Goal: Transaction & Acquisition: Purchase product/service

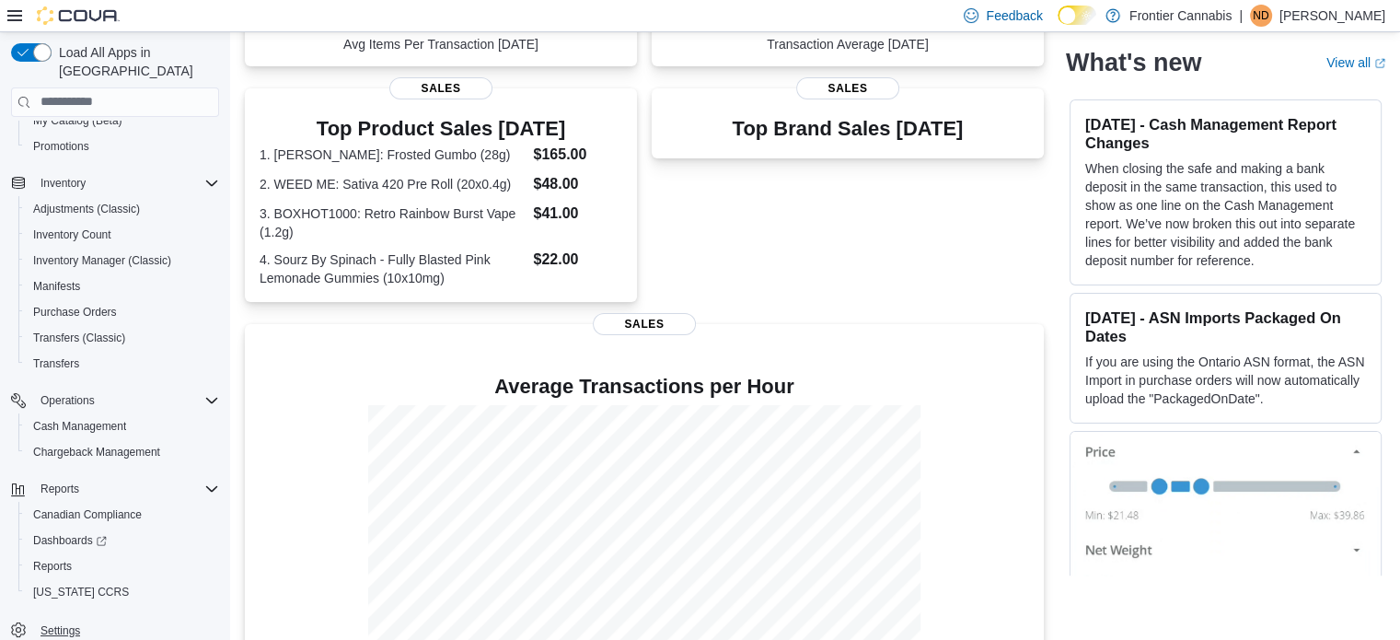
scroll to position [368, 0]
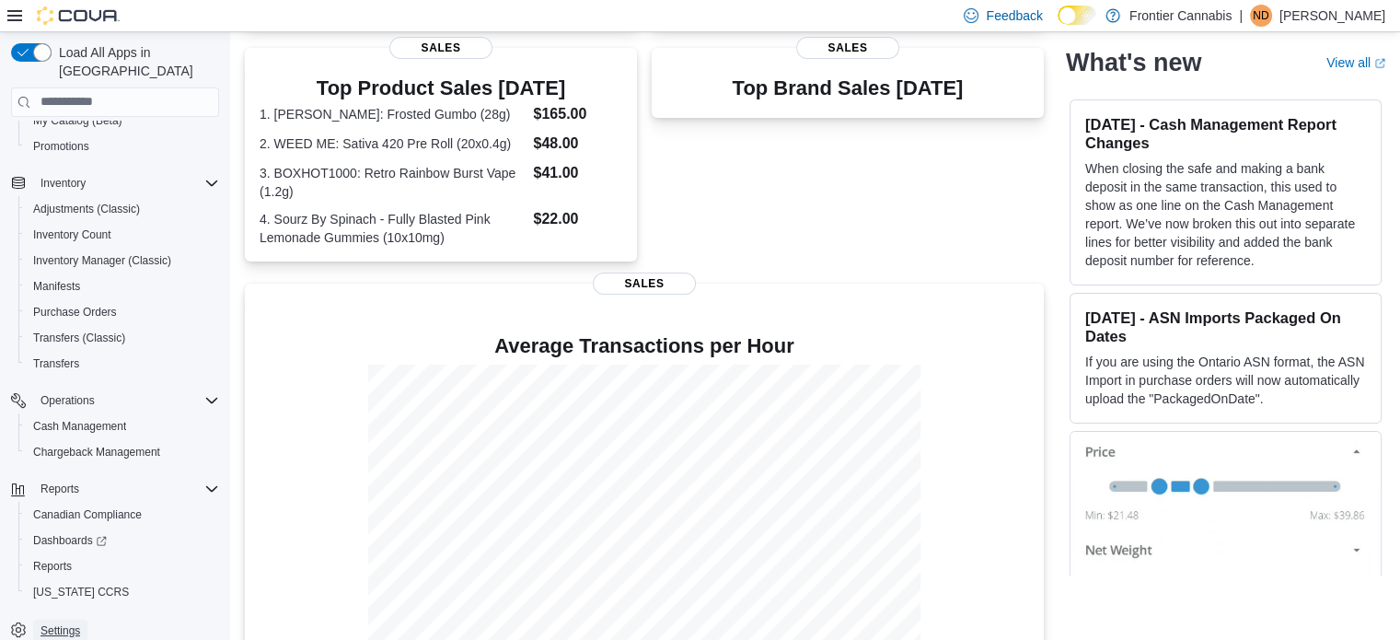
click at [62, 623] on span "Settings" at bounding box center [61, 630] width 40 height 15
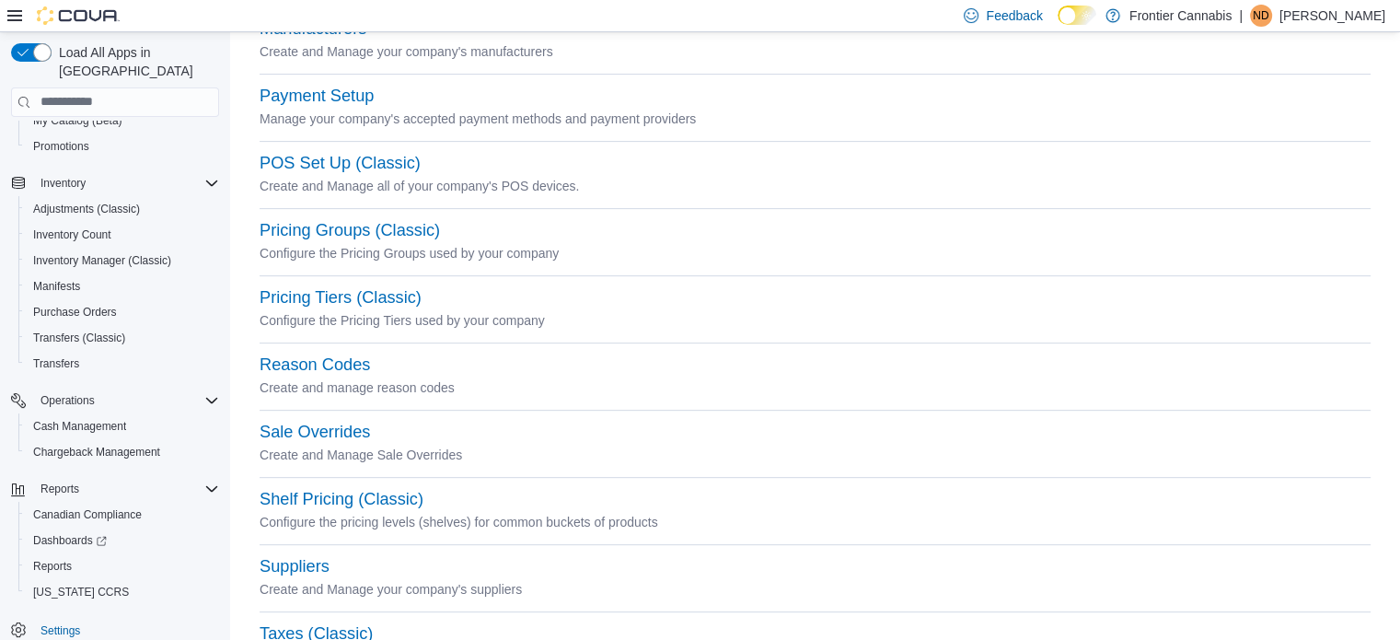
scroll to position [724, 0]
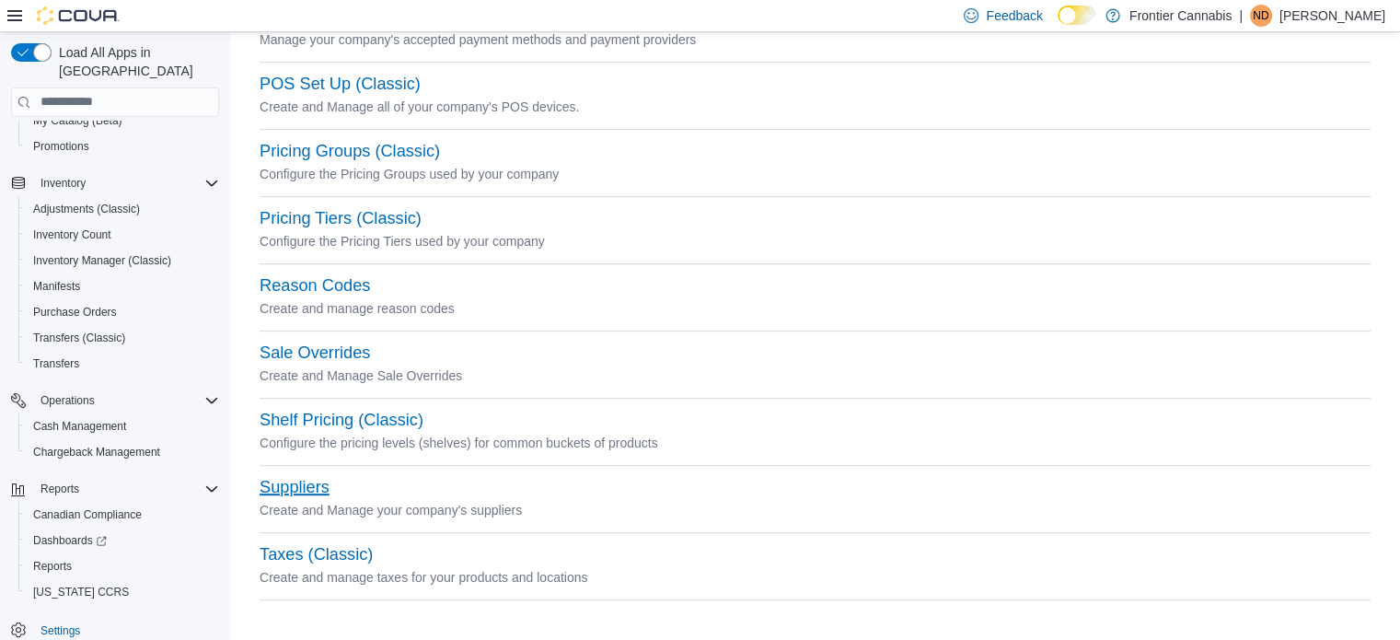
click at [295, 479] on button "Suppliers" at bounding box center [295, 487] width 70 height 19
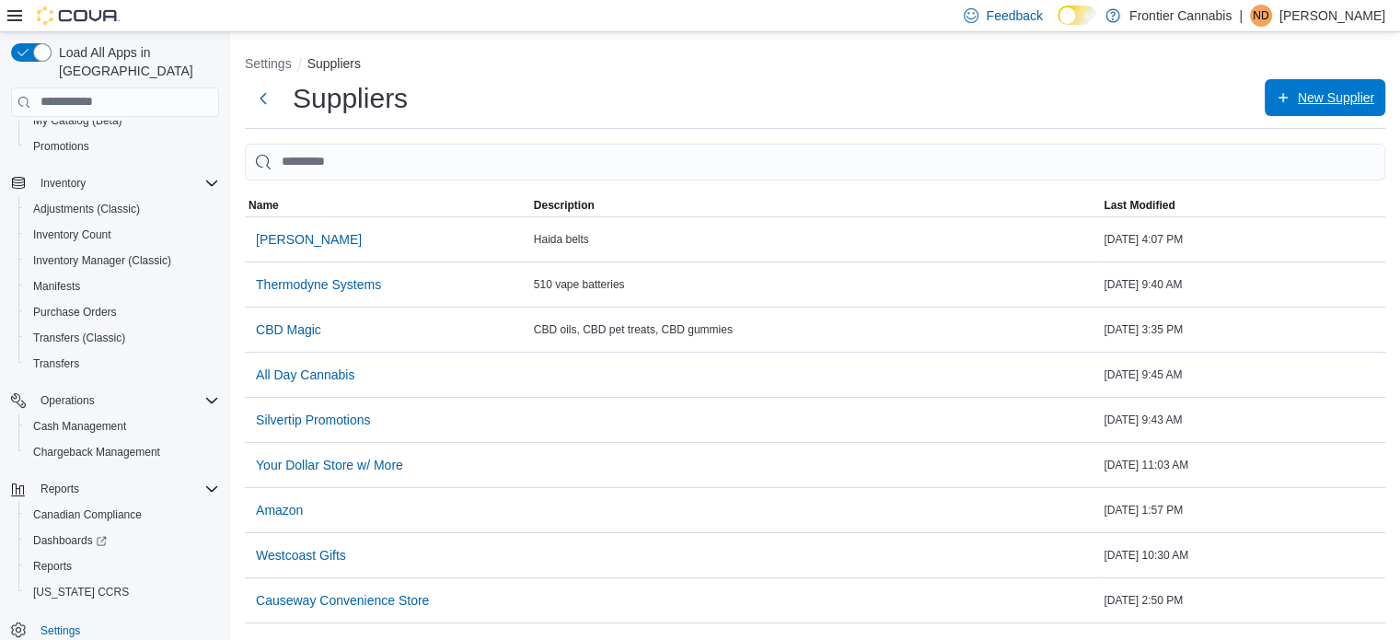
click at [1311, 99] on span "New Supplier" at bounding box center [1336, 97] width 76 height 18
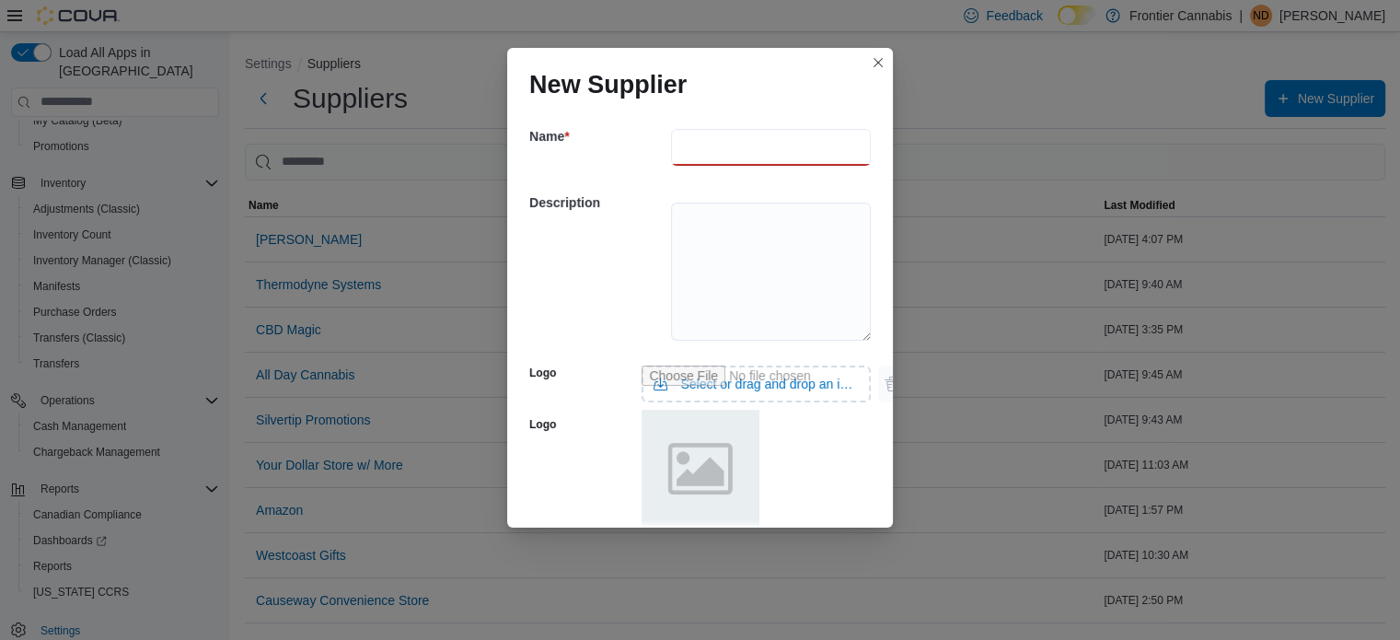
click at [761, 154] on input "text" at bounding box center [771, 147] width 200 height 37
type input "**********"
click at [721, 235] on textarea at bounding box center [771, 272] width 200 height 138
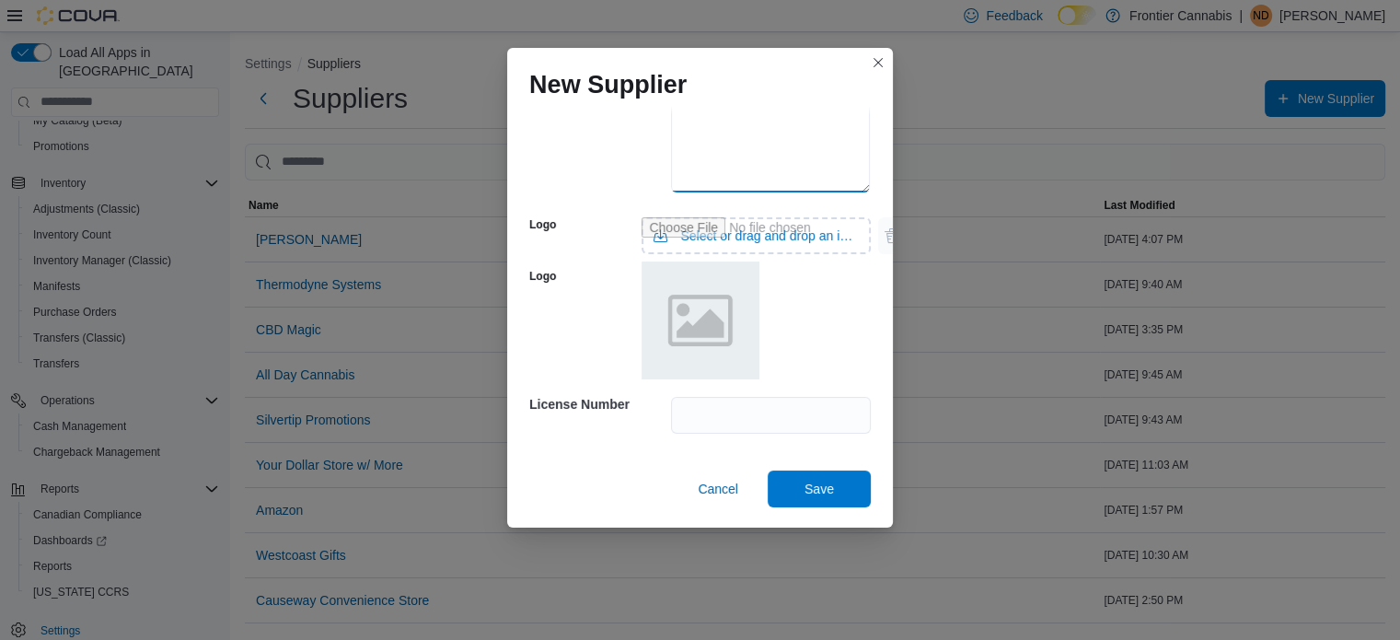
scroll to position [150, 0]
type textarea "**********"
click at [805, 487] on span "Save" at bounding box center [819, 486] width 29 height 18
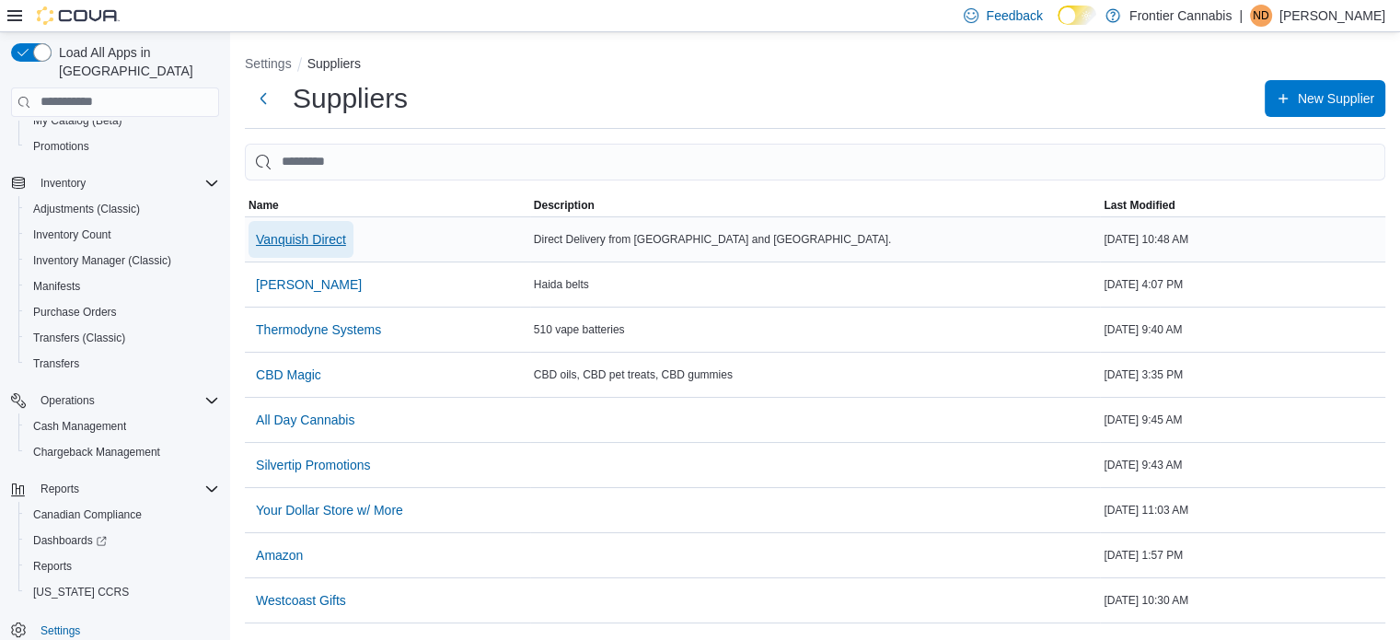
click at [336, 238] on span "Vanquish Direct" at bounding box center [301, 239] width 90 height 18
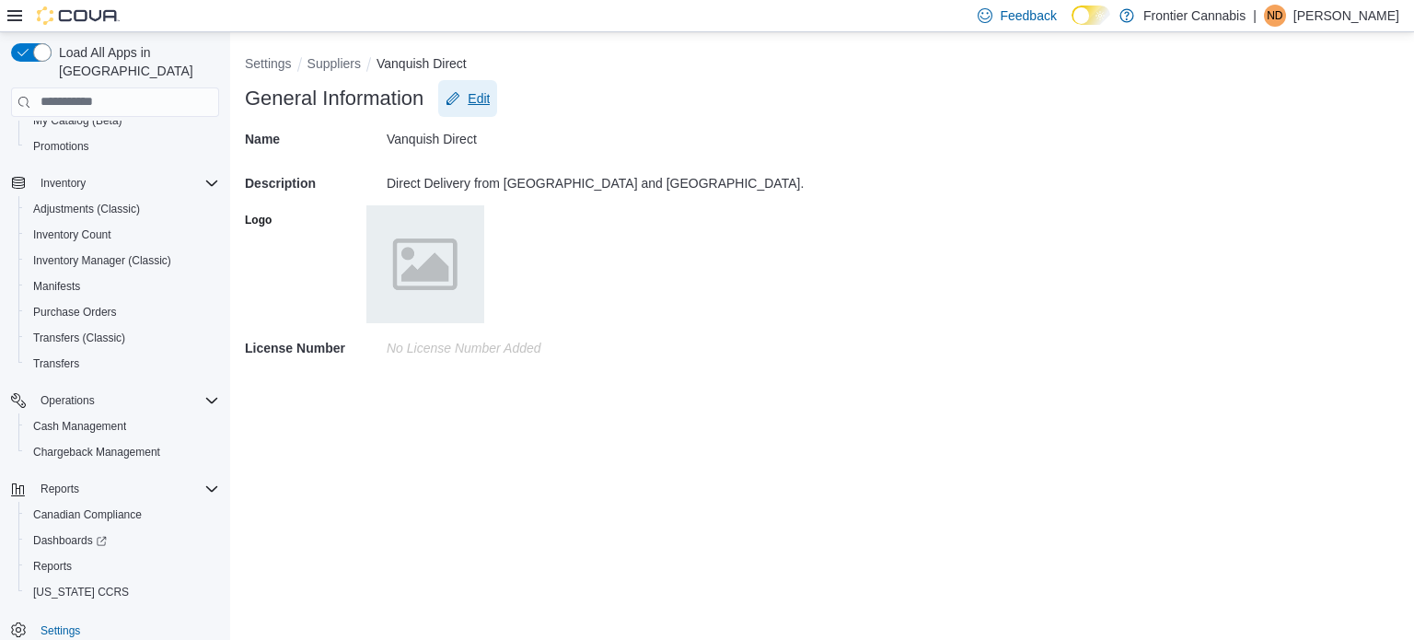
click at [486, 96] on span "Edit" at bounding box center [479, 98] width 22 height 18
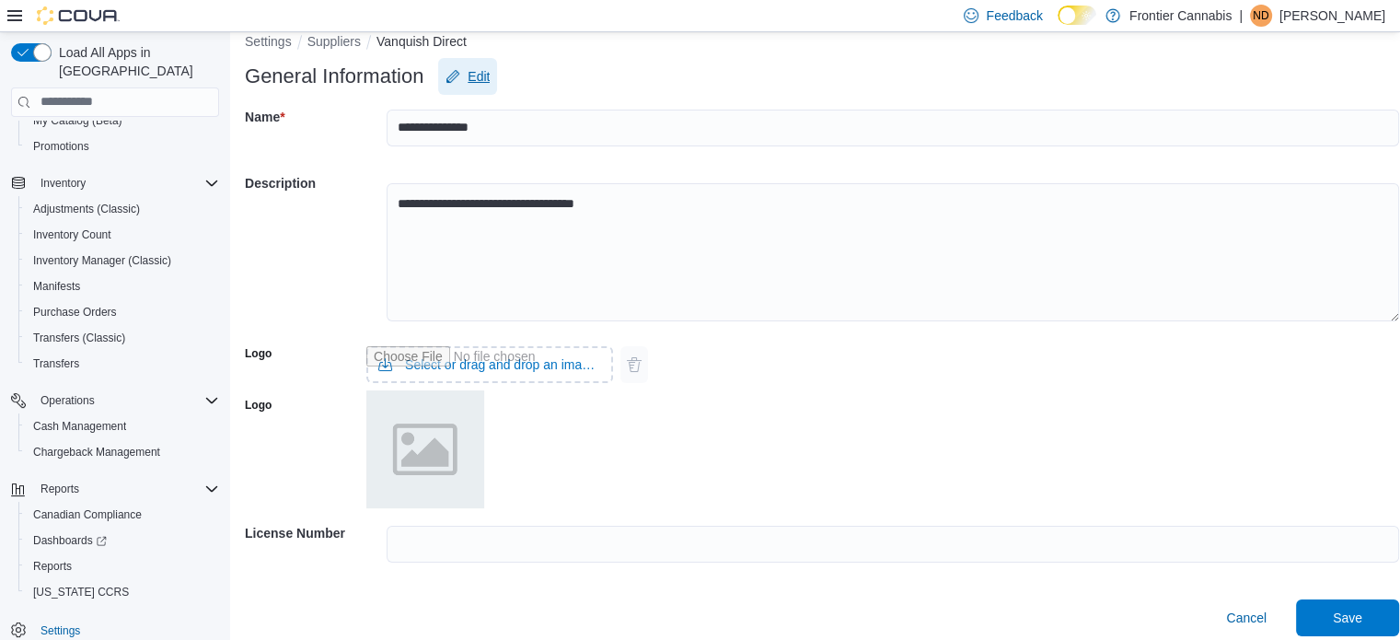
scroll to position [33, 0]
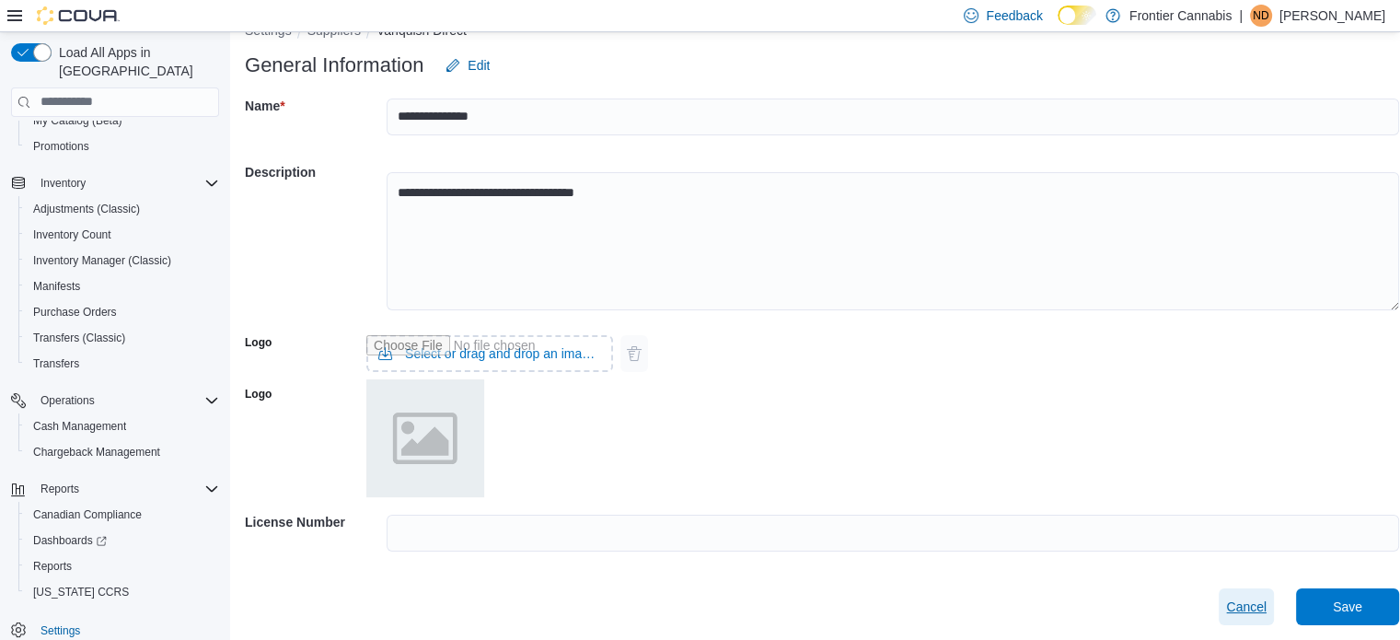
click at [1262, 613] on span "Cancel" at bounding box center [1246, 607] width 41 height 18
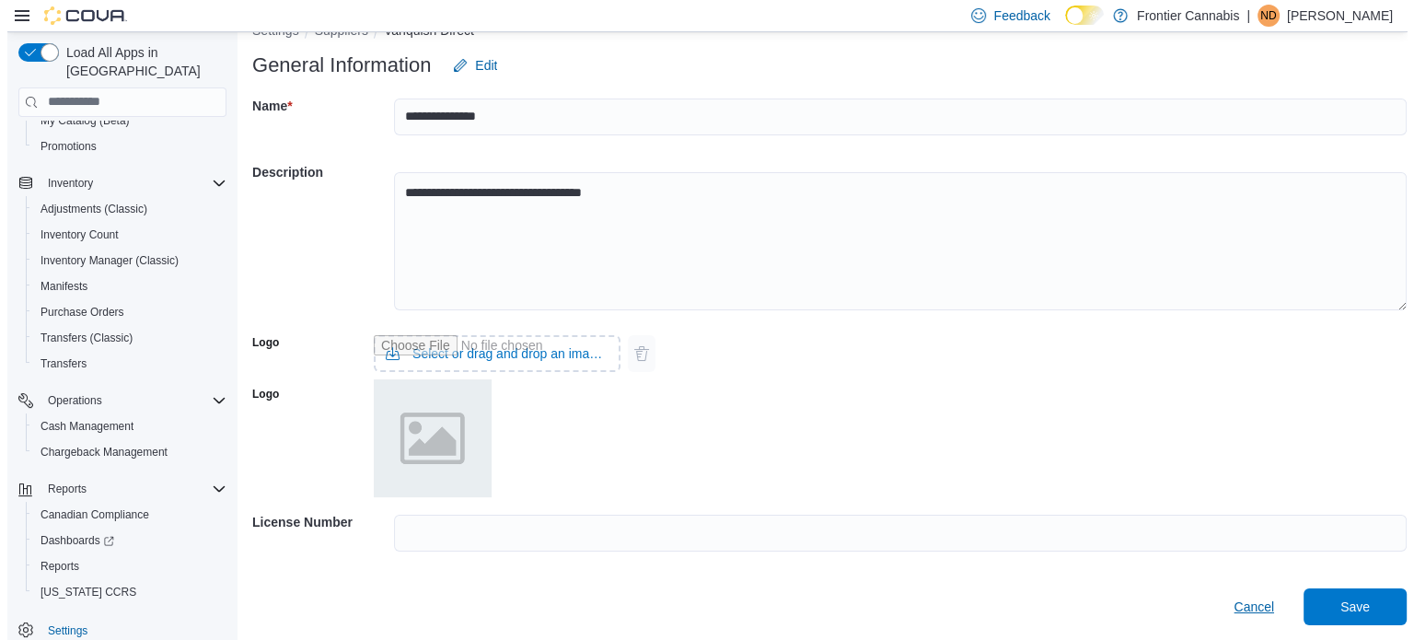
scroll to position [0, 0]
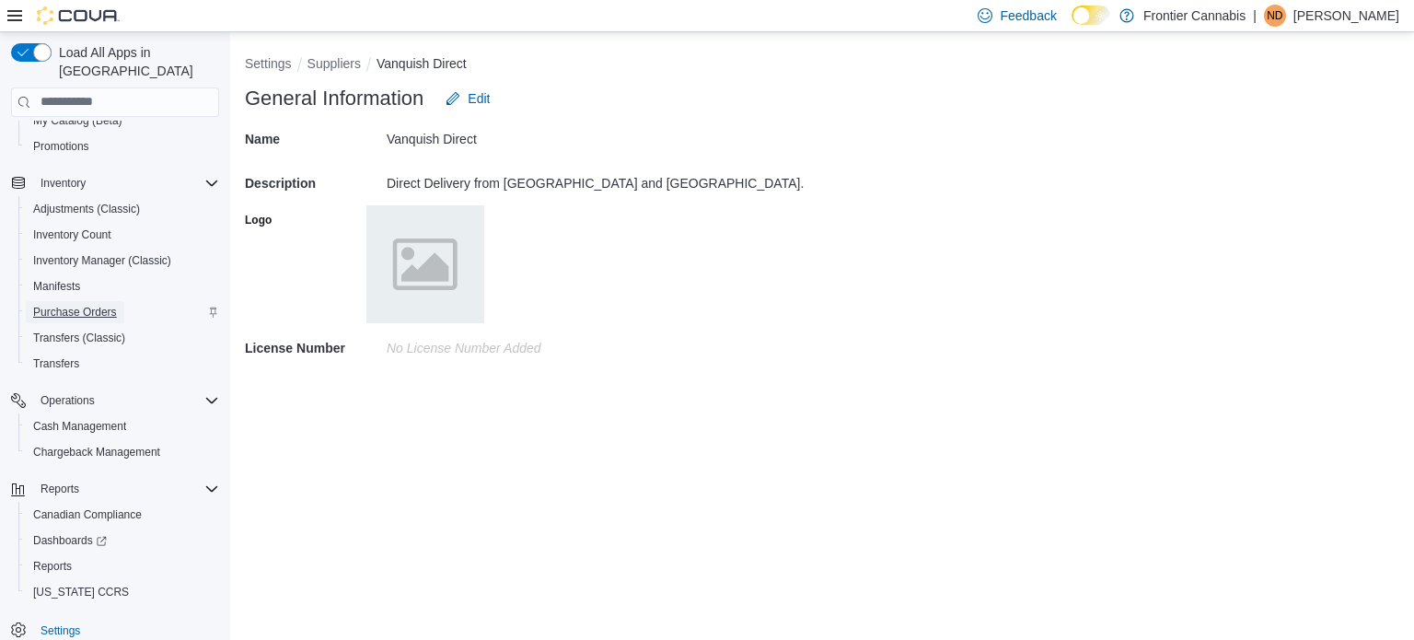
click at [104, 305] on span "Purchase Orders" at bounding box center [75, 312] width 84 height 15
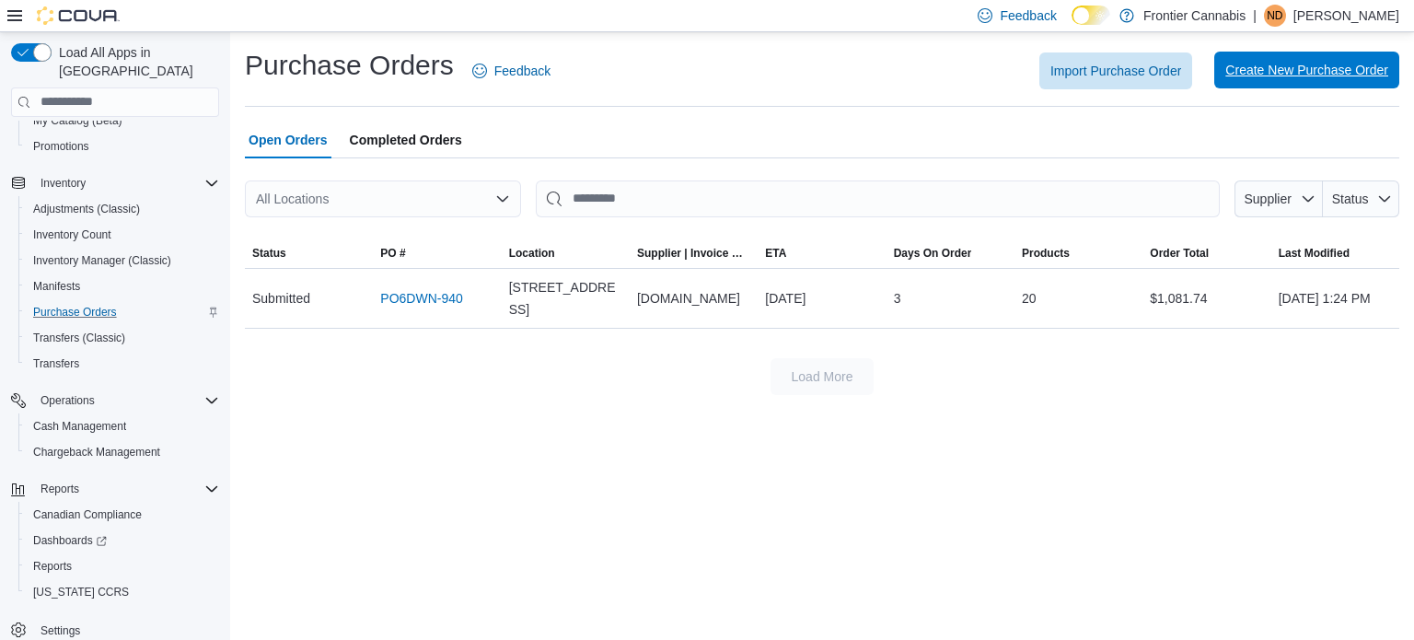
click at [1297, 73] on span "Create New Purchase Order" at bounding box center [1306, 70] width 163 height 18
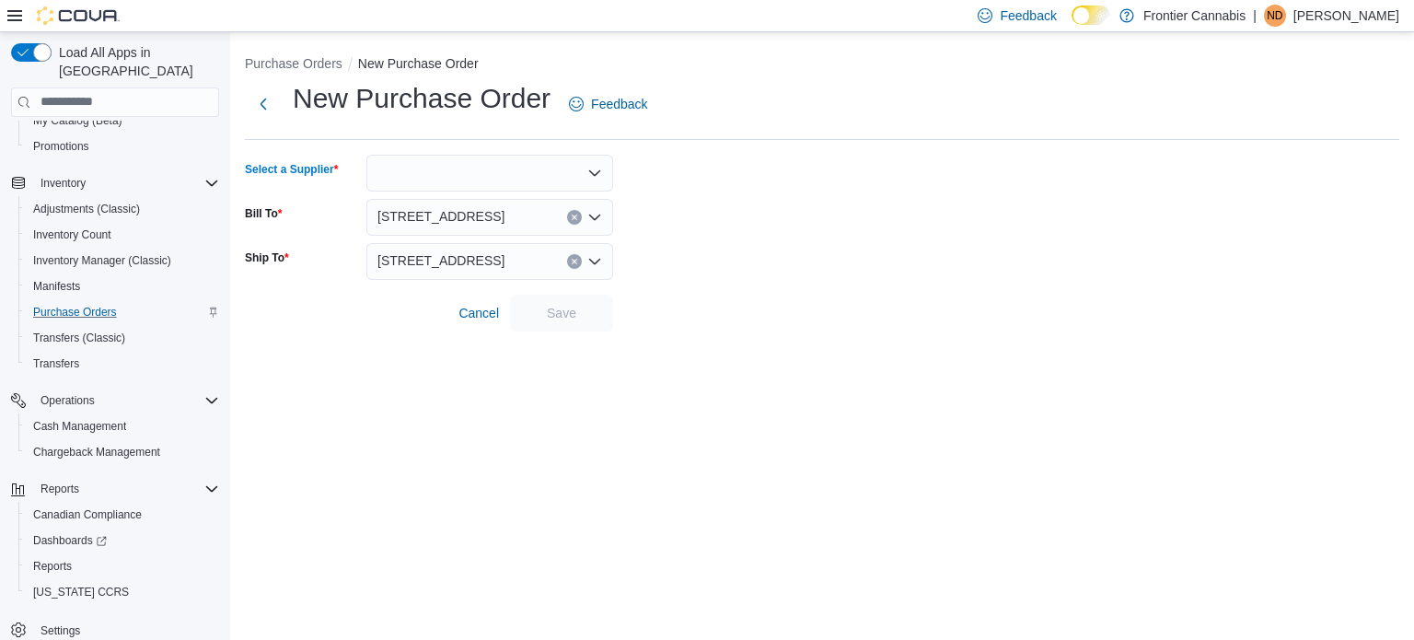
click at [598, 171] on icon "Open list of options" at bounding box center [594, 172] width 11 height 6
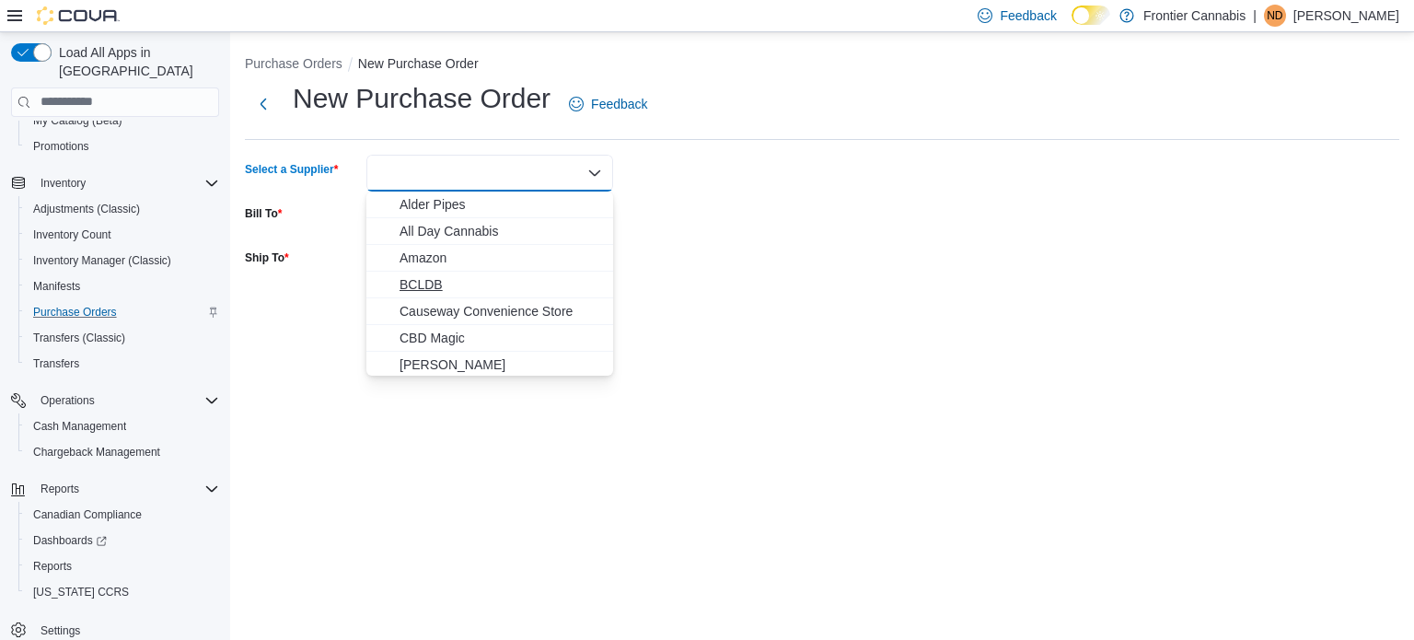
scroll to position [269, 0]
click at [469, 303] on span "Vanquish Direct" at bounding box center [501, 309] width 203 height 18
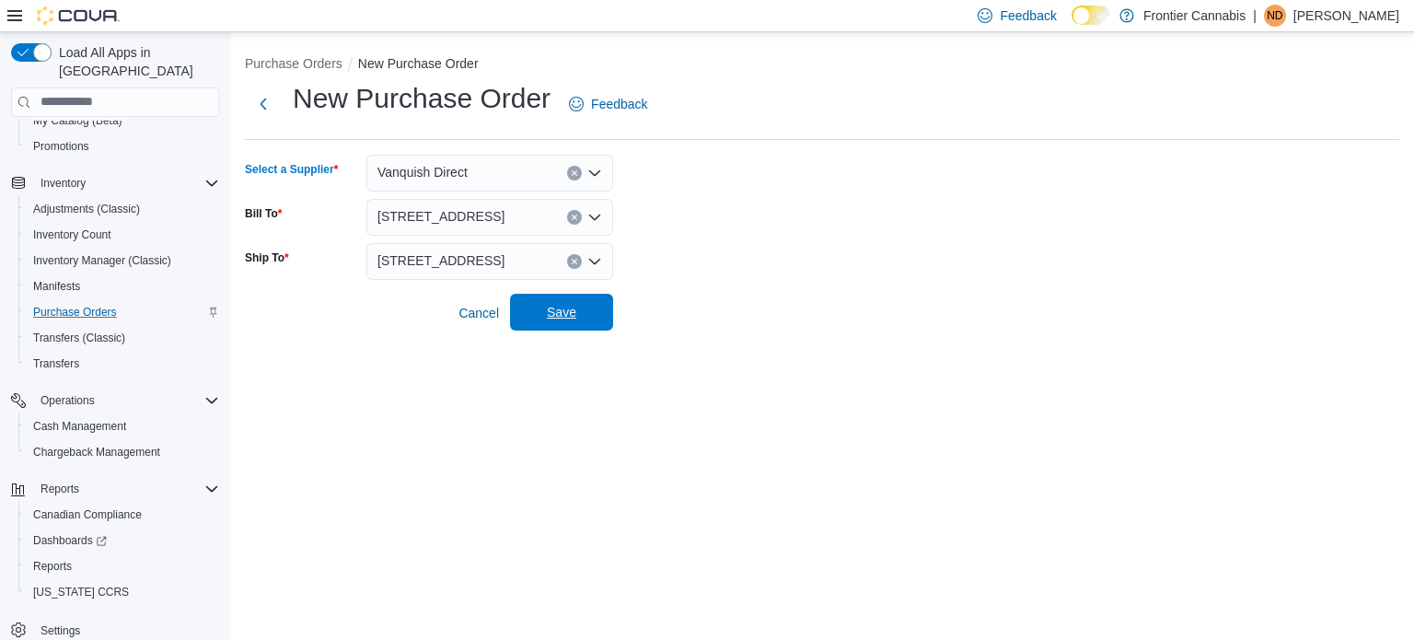
click at [579, 313] on span "Save" at bounding box center [561, 312] width 81 height 37
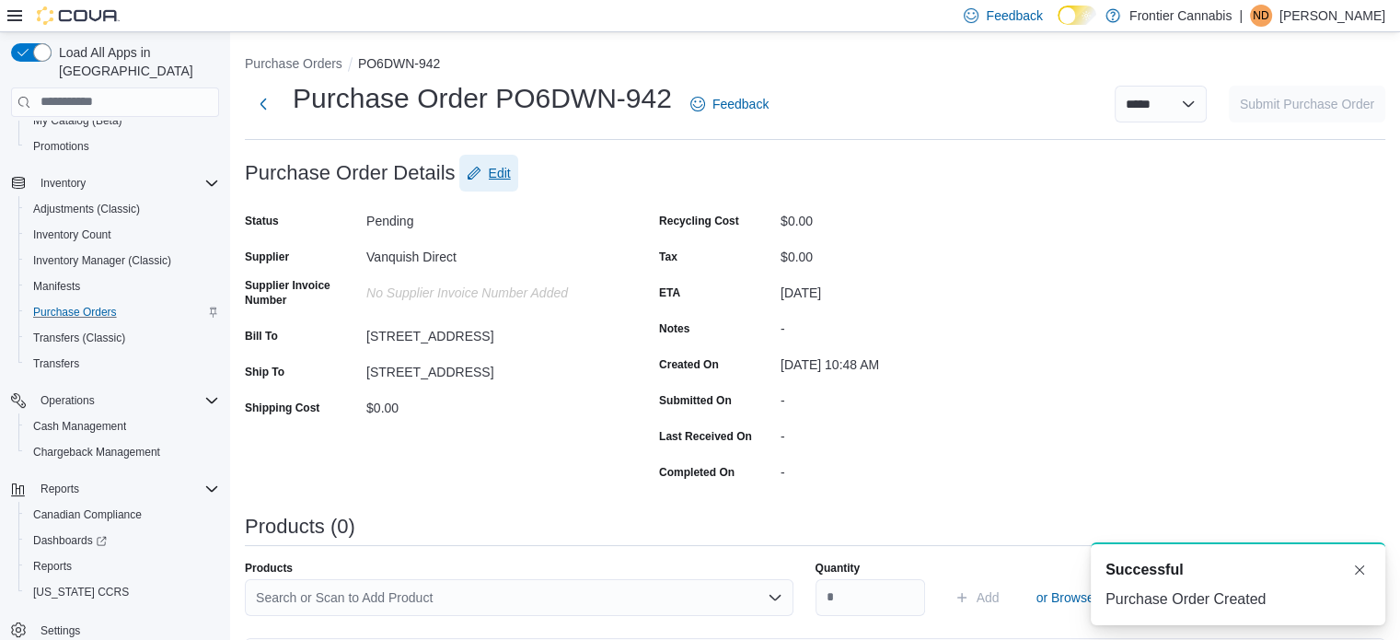
click at [500, 168] on span "Edit" at bounding box center [500, 173] width 22 height 18
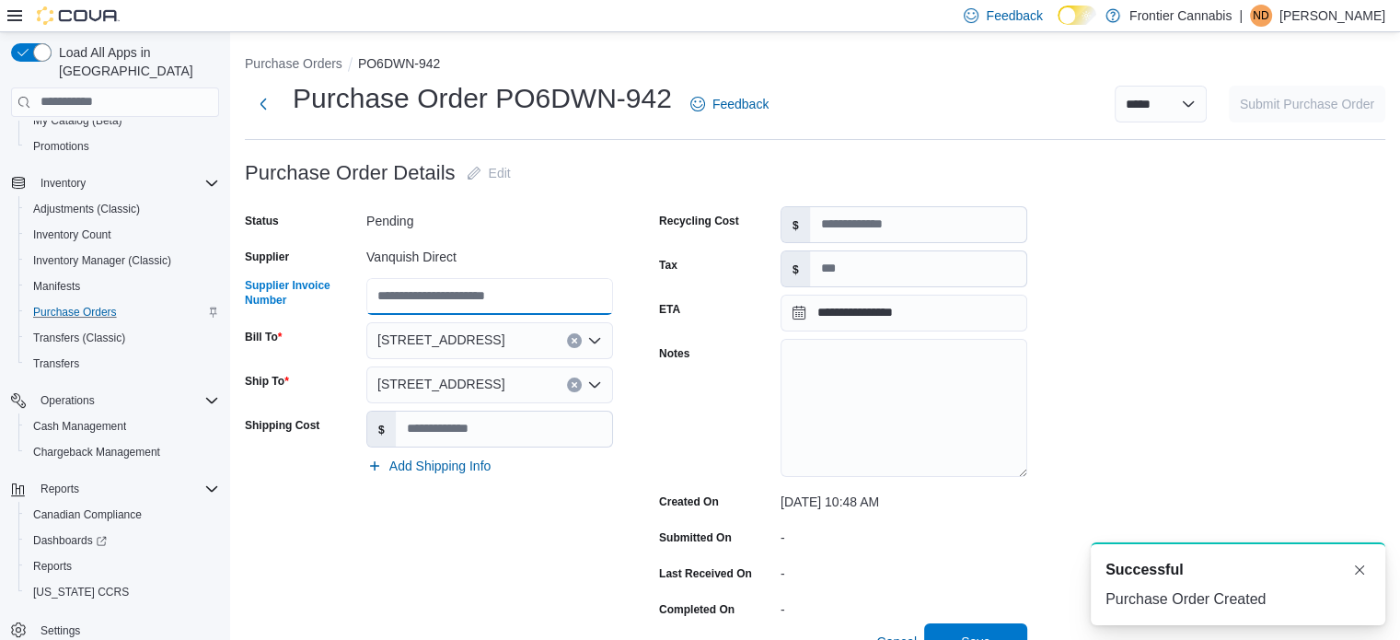
click at [505, 296] on input "Supplier Invoice Number" at bounding box center [489, 296] width 247 height 37
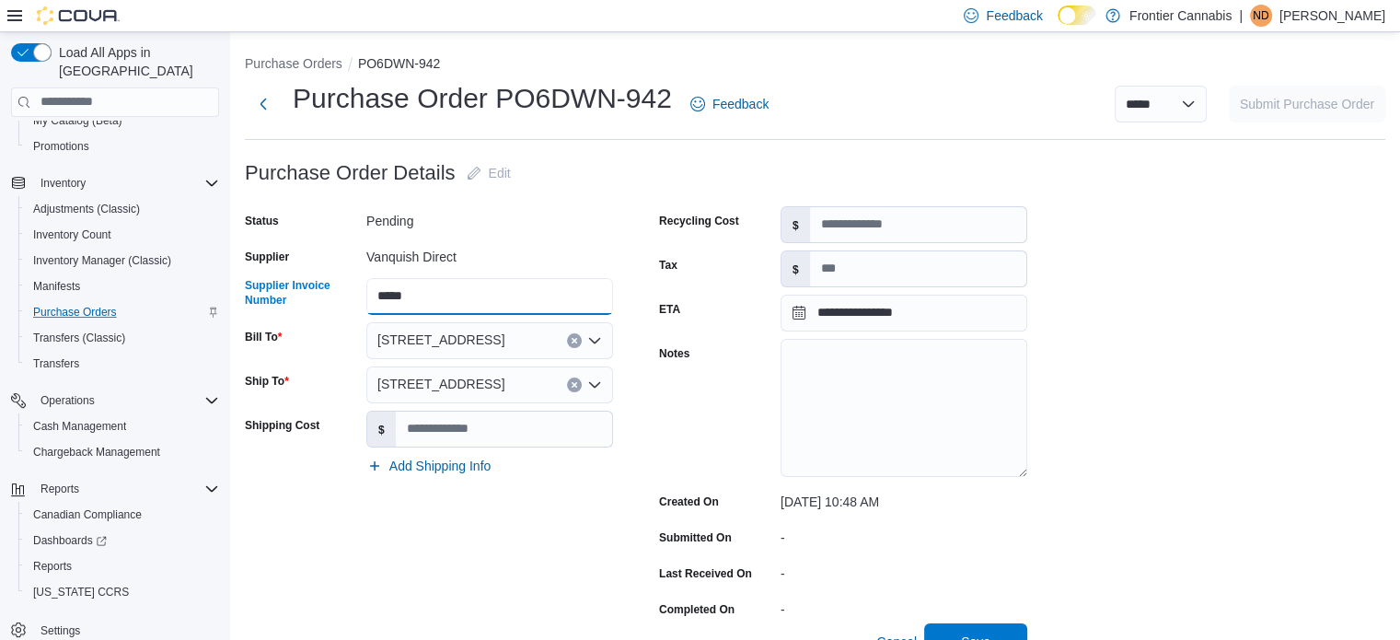
type input "*****"
click at [563, 431] on input "Shipping Cost" at bounding box center [504, 429] width 216 height 35
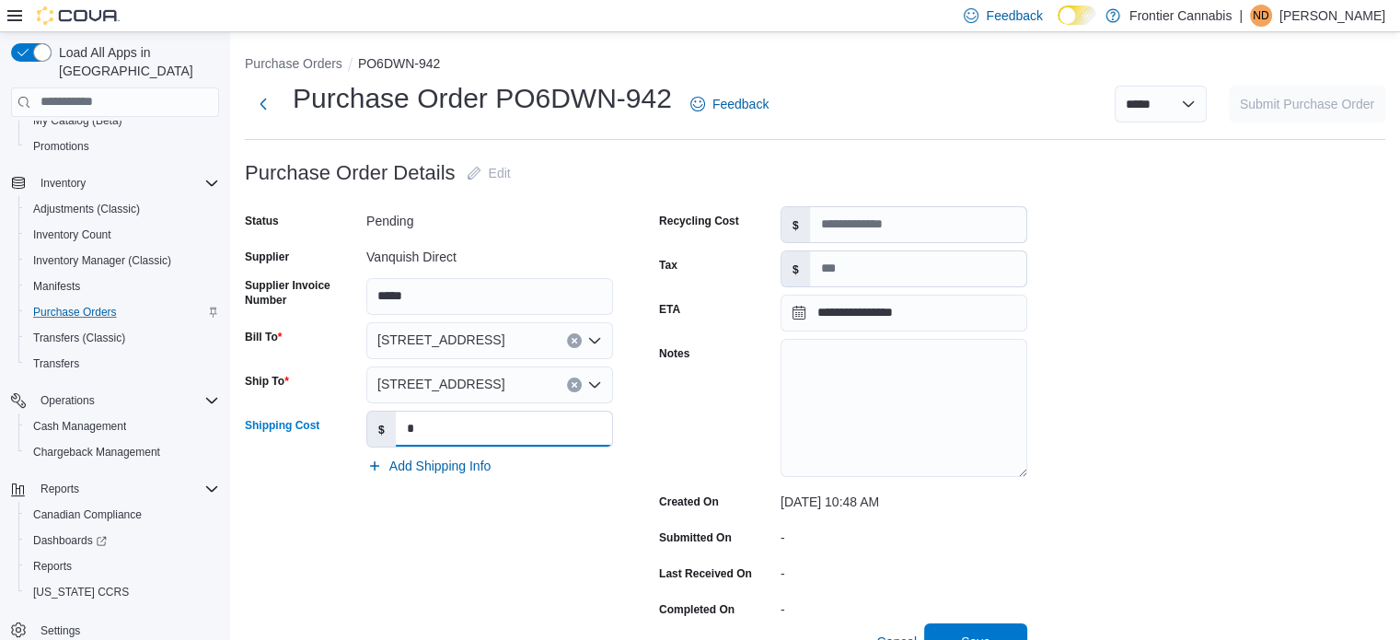
type input "*"
click at [881, 231] on input "Recycling Cost" at bounding box center [918, 224] width 216 height 35
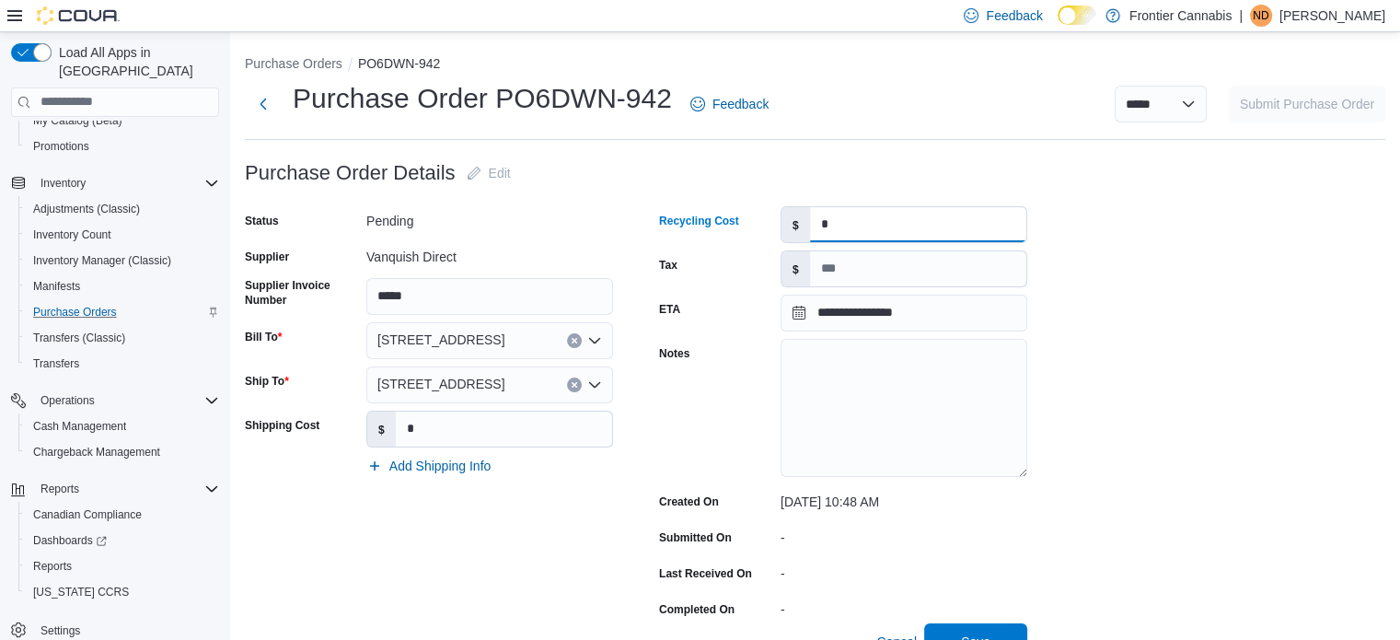
type input "*"
click at [880, 266] on input "Tax" at bounding box center [918, 268] width 216 height 35
type input "*****"
click at [893, 377] on textarea "Notes" at bounding box center [904, 408] width 247 height 138
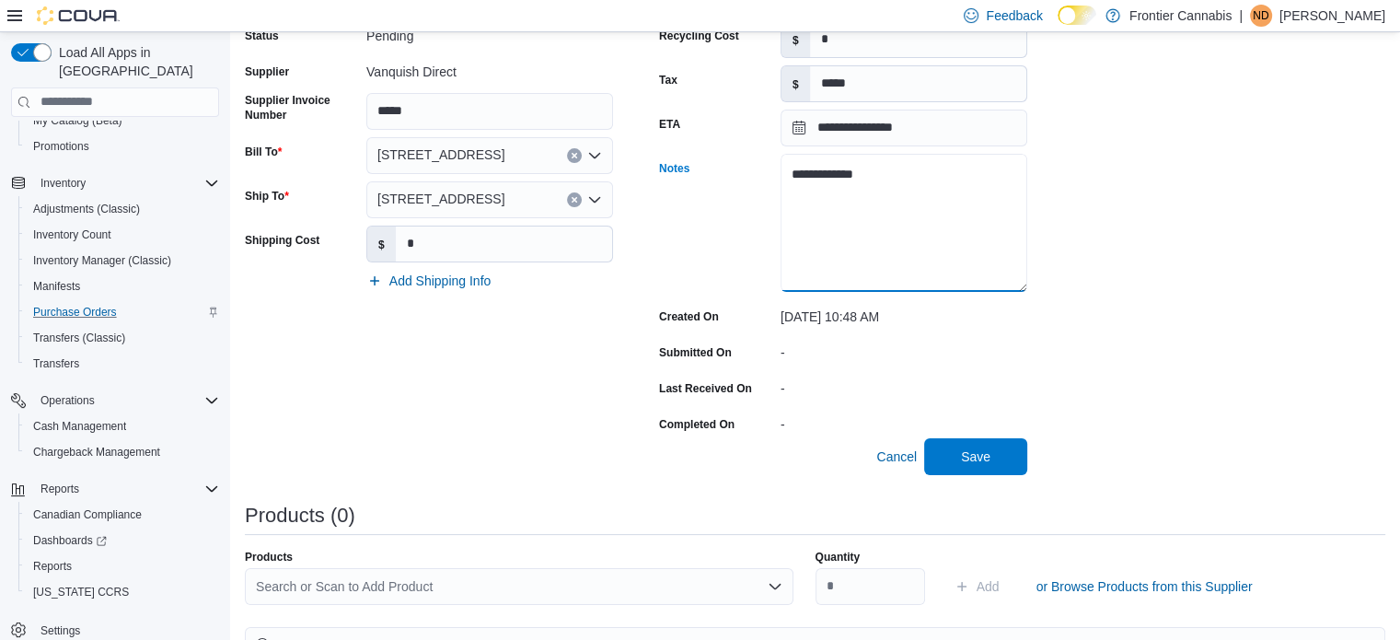
scroll to position [184, 0]
type textarea "**********"
click at [980, 463] on span "Save" at bounding box center [975, 456] width 29 height 18
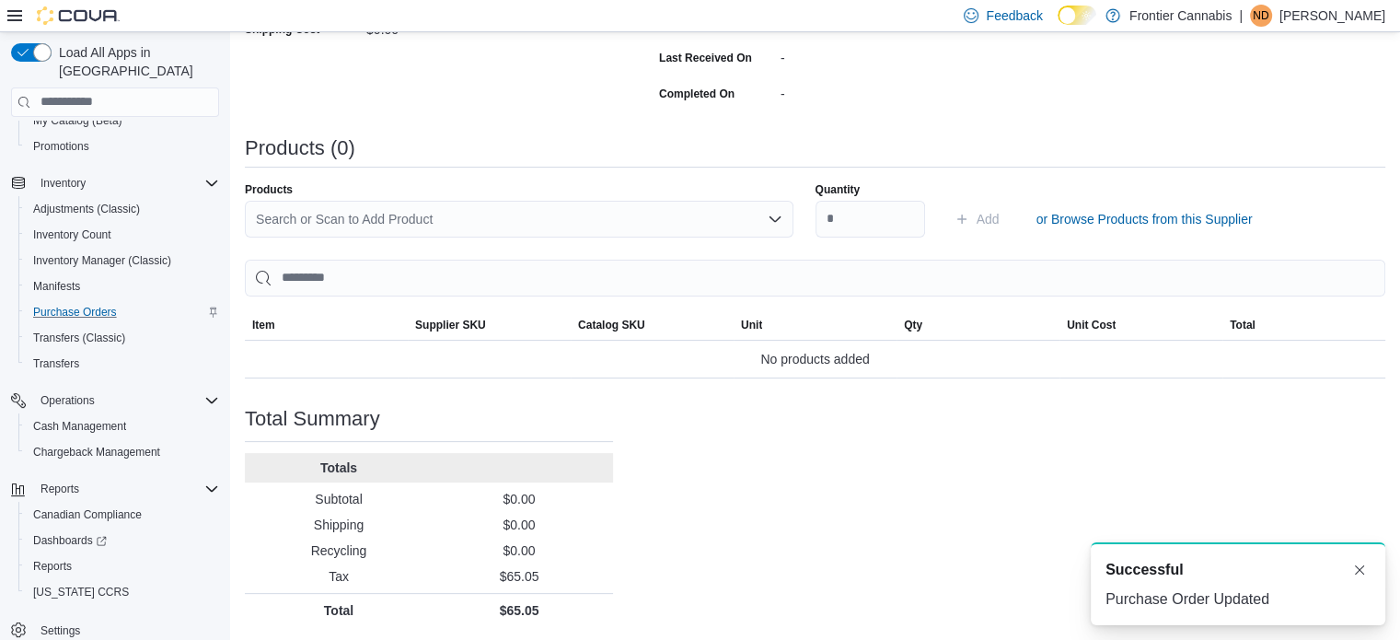
scroll to position [379, 0]
click at [416, 224] on div "Search or Scan to Add Product" at bounding box center [519, 218] width 549 height 37
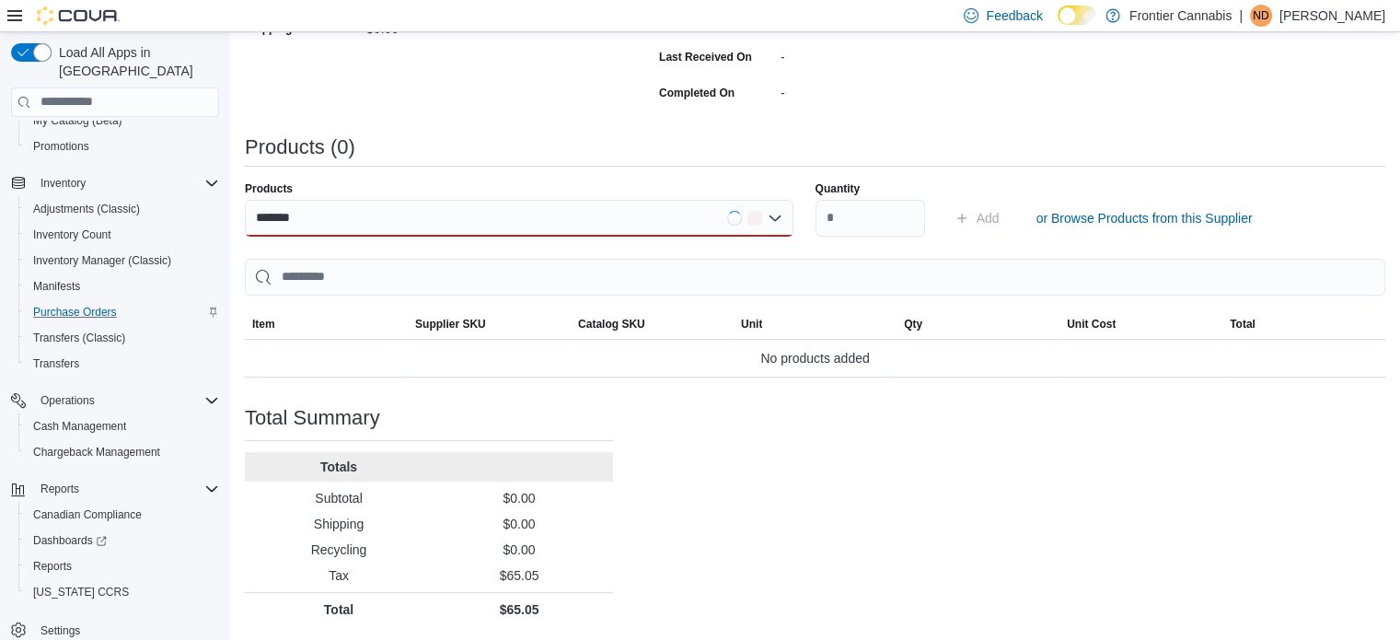
click at [722, 161] on div "Products (0)" at bounding box center [815, 155] width 1141 height 38
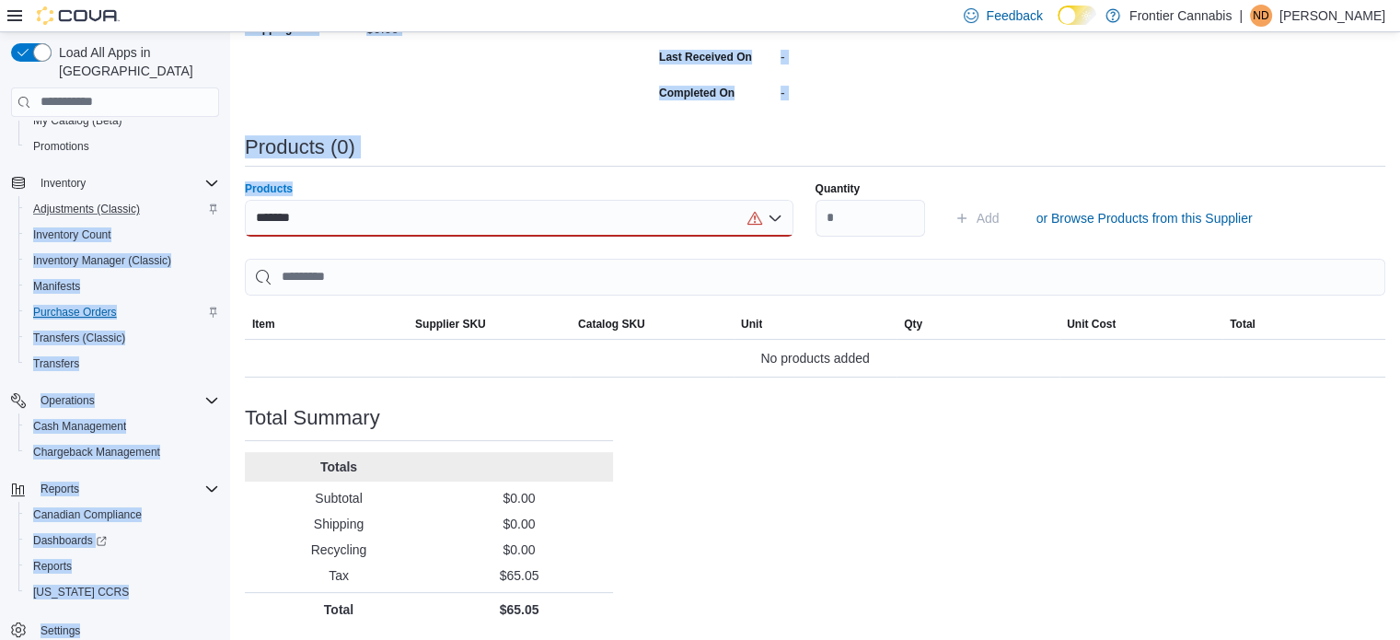
drag, startPoint x: 469, startPoint y: 226, endPoint x: 191, endPoint y: 200, distance: 278.4
click at [191, 200] on div "Load All Apps in New Hub Home Users Security Roles Users Customers Catalog Clas…" at bounding box center [700, 147] width 1400 height 988
click at [346, 221] on div "*******" at bounding box center [519, 218] width 549 height 37
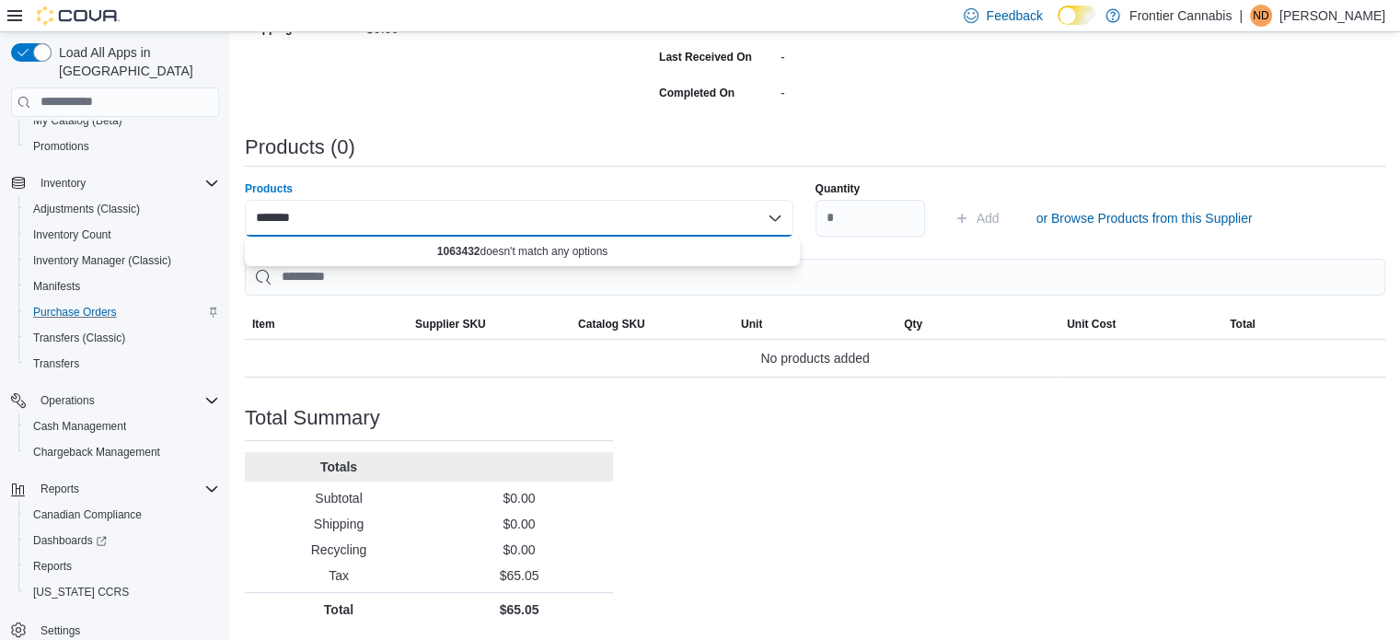
drag, startPoint x: 332, startPoint y: 208, endPoint x: 256, endPoint y: 216, distance: 76.9
click at [256, 216] on div "*******" at bounding box center [519, 218] width 549 height 37
type input "*"
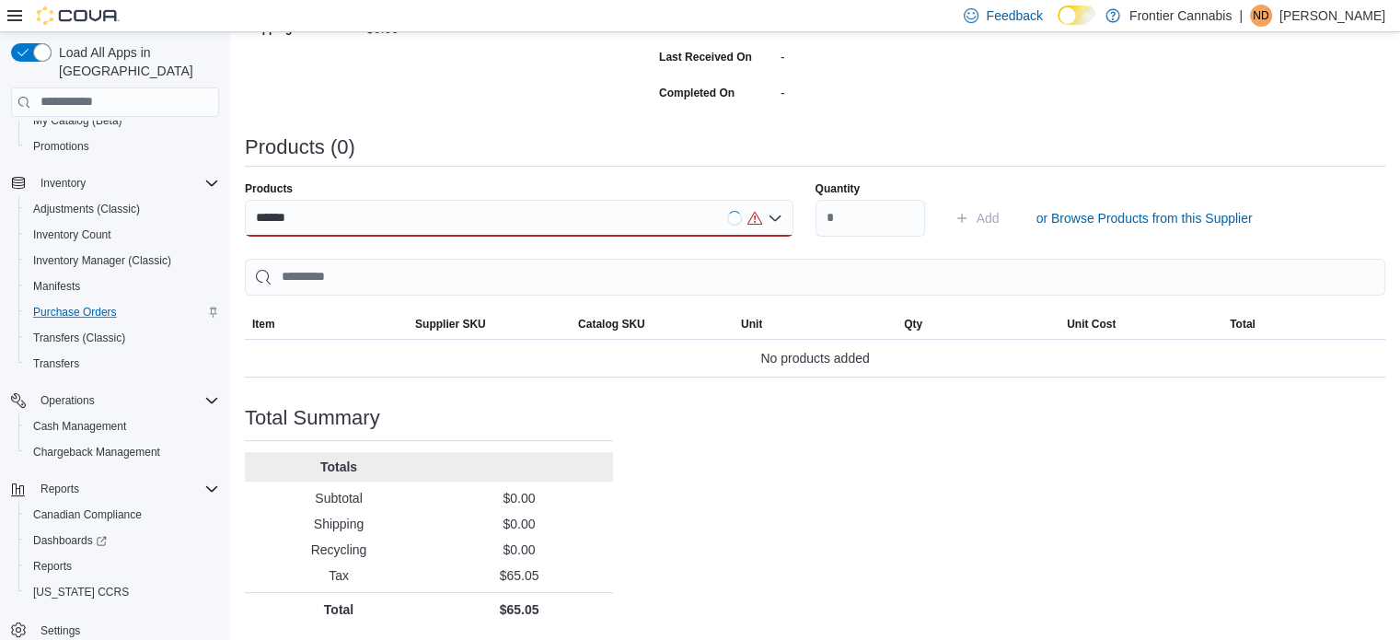
click at [707, 145] on div "Products (0)" at bounding box center [815, 147] width 1141 height 22
click at [777, 166] on hr at bounding box center [815, 166] width 1141 height 1
click at [331, 227] on div "******" at bounding box center [519, 218] width 549 height 37
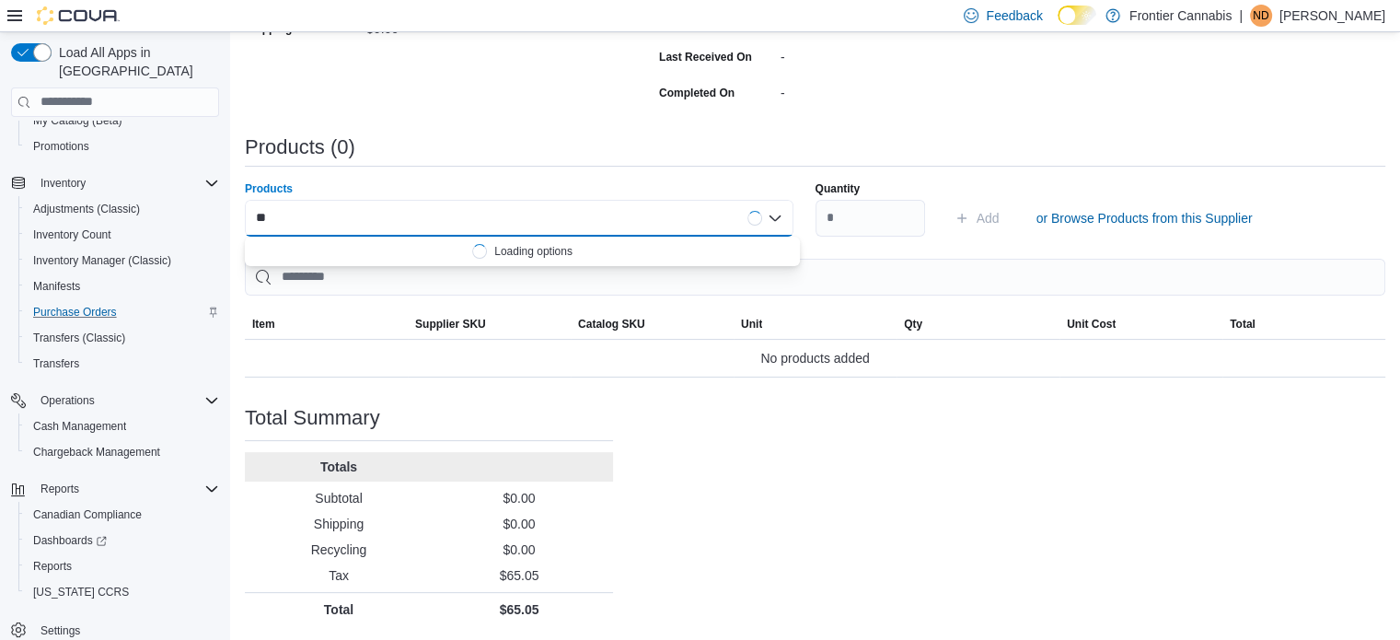
type input "*"
click at [407, 138] on div "Products (0)" at bounding box center [815, 147] width 1141 height 22
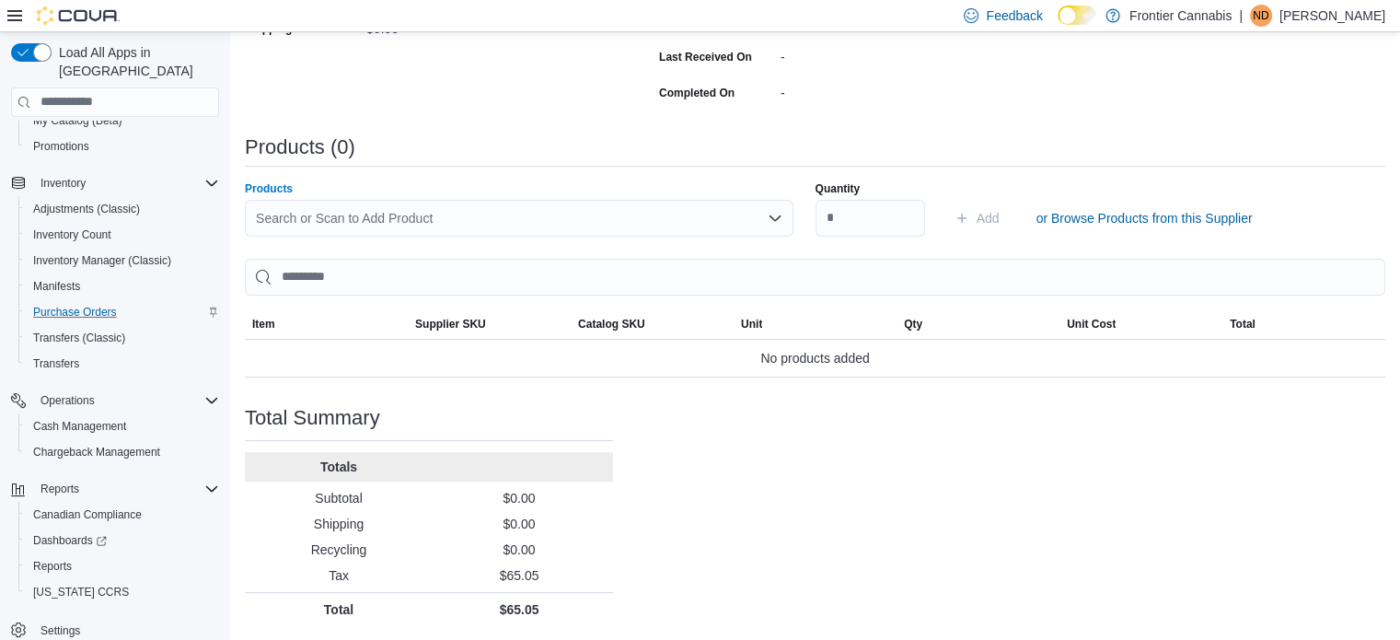
click at [383, 219] on div "Search or Scan to Add Product" at bounding box center [519, 218] width 549 height 37
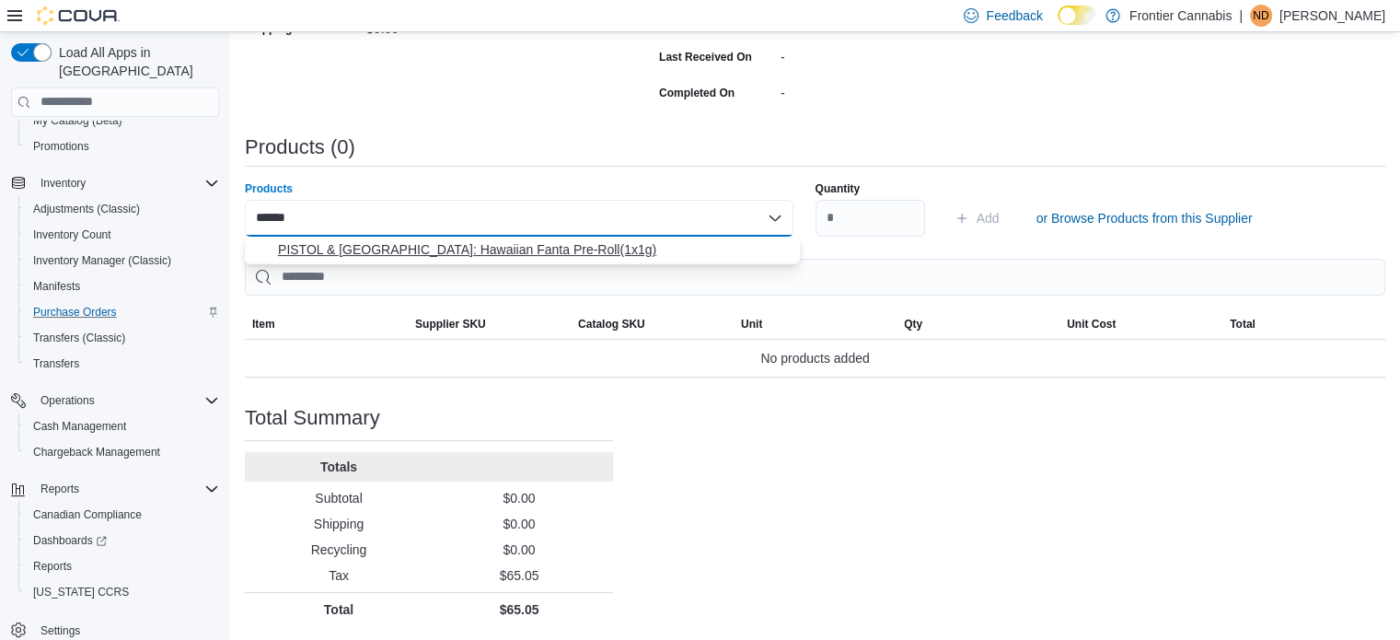
type input "******"
click at [410, 249] on span "PISTOL & PARIS: Hawaiian Fanta Pre-Roll(1x1g)" at bounding box center [533, 249] width 511 height 18
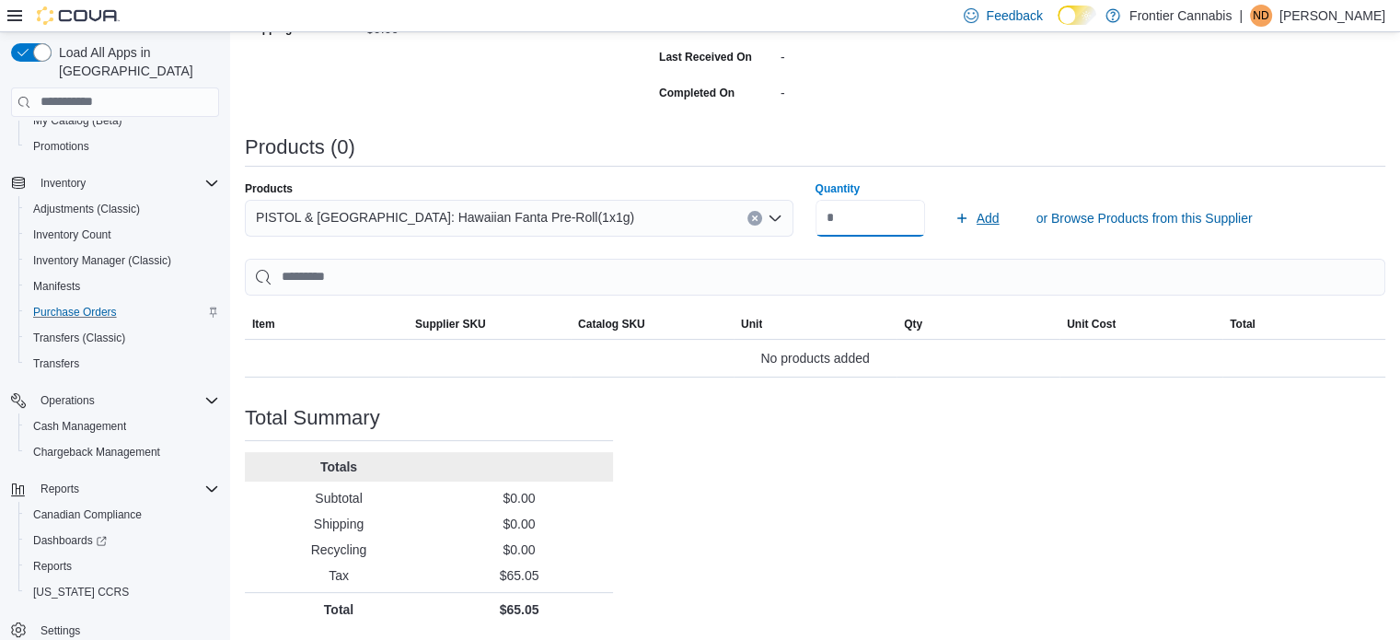
type input "**"
click at [997, 223] on span "Add" at bounding box center [988, 218] width 23 height 18
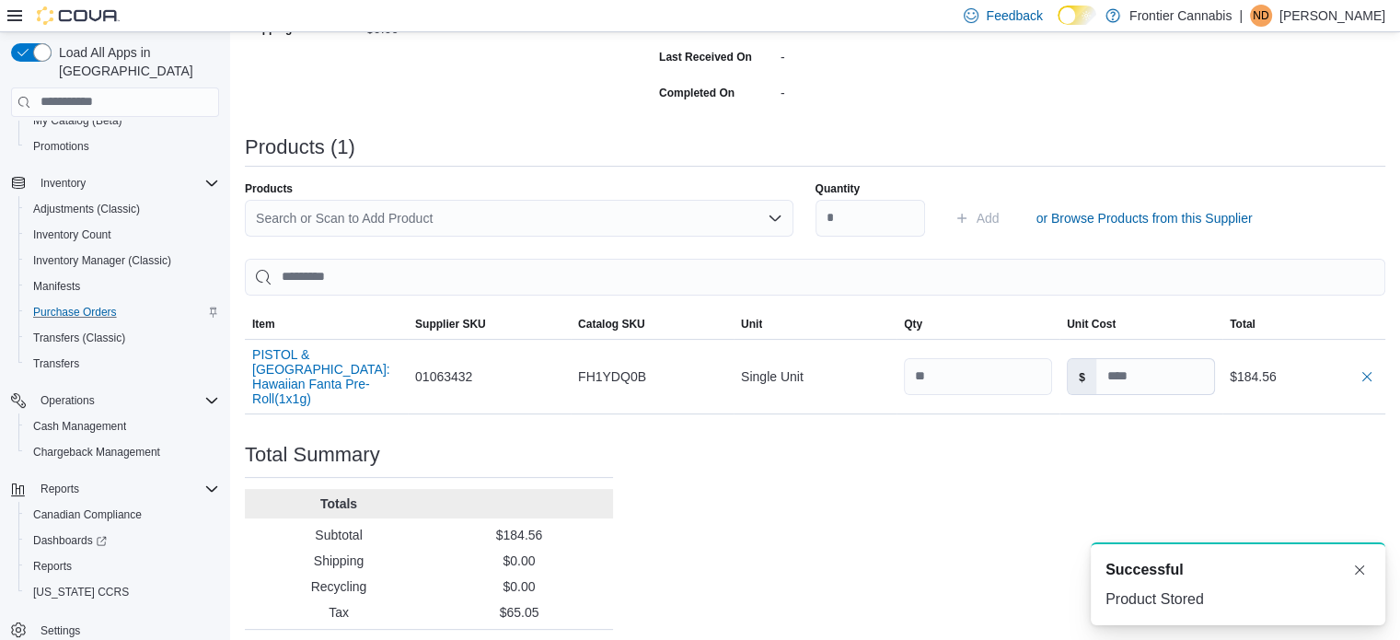
scroll to position [0, 0]
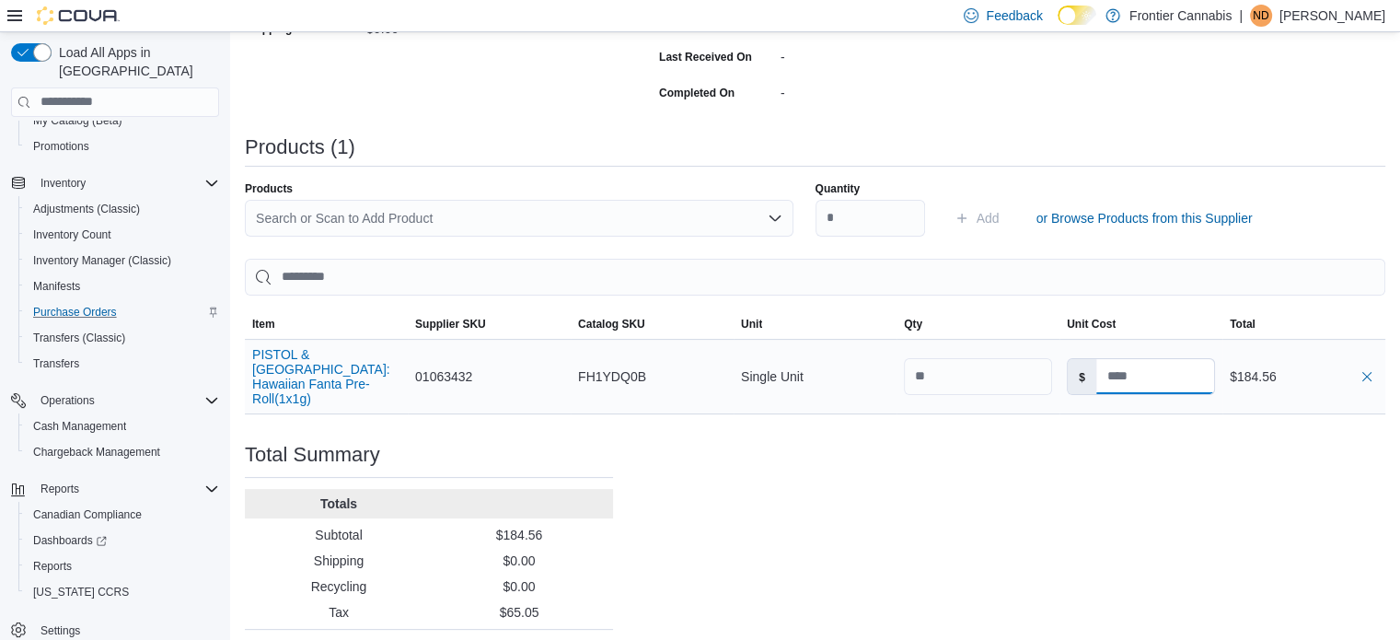
click at [1161, 365] on input at bounding box center [1156, 376] width 118 height 35
click at [1143, 370] on input at bounding box center [1156, 376] width 118 height 35
click at [1136, 370] on input at bounding box center [1156, 376] width 118 height 35
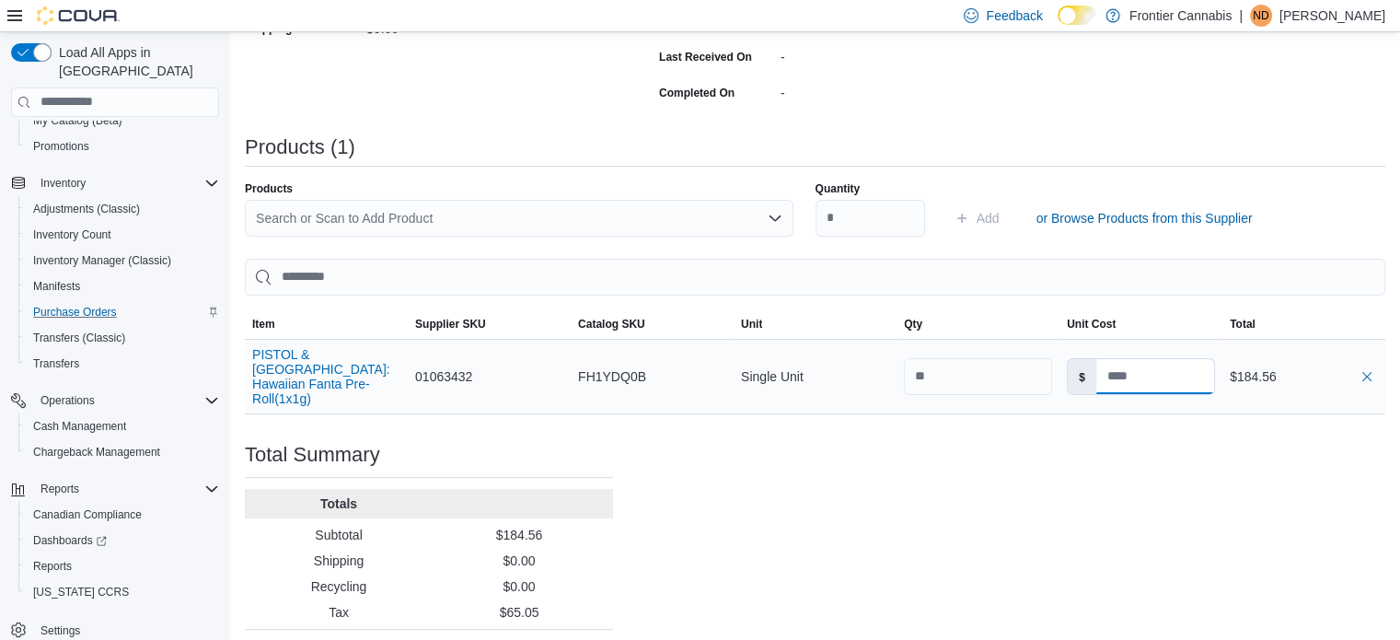
click at [1136, 370] on input at bounding box center [1156, 376] width 118 height 35
